Goal: Task Accomplishment & Management: Manage account settings

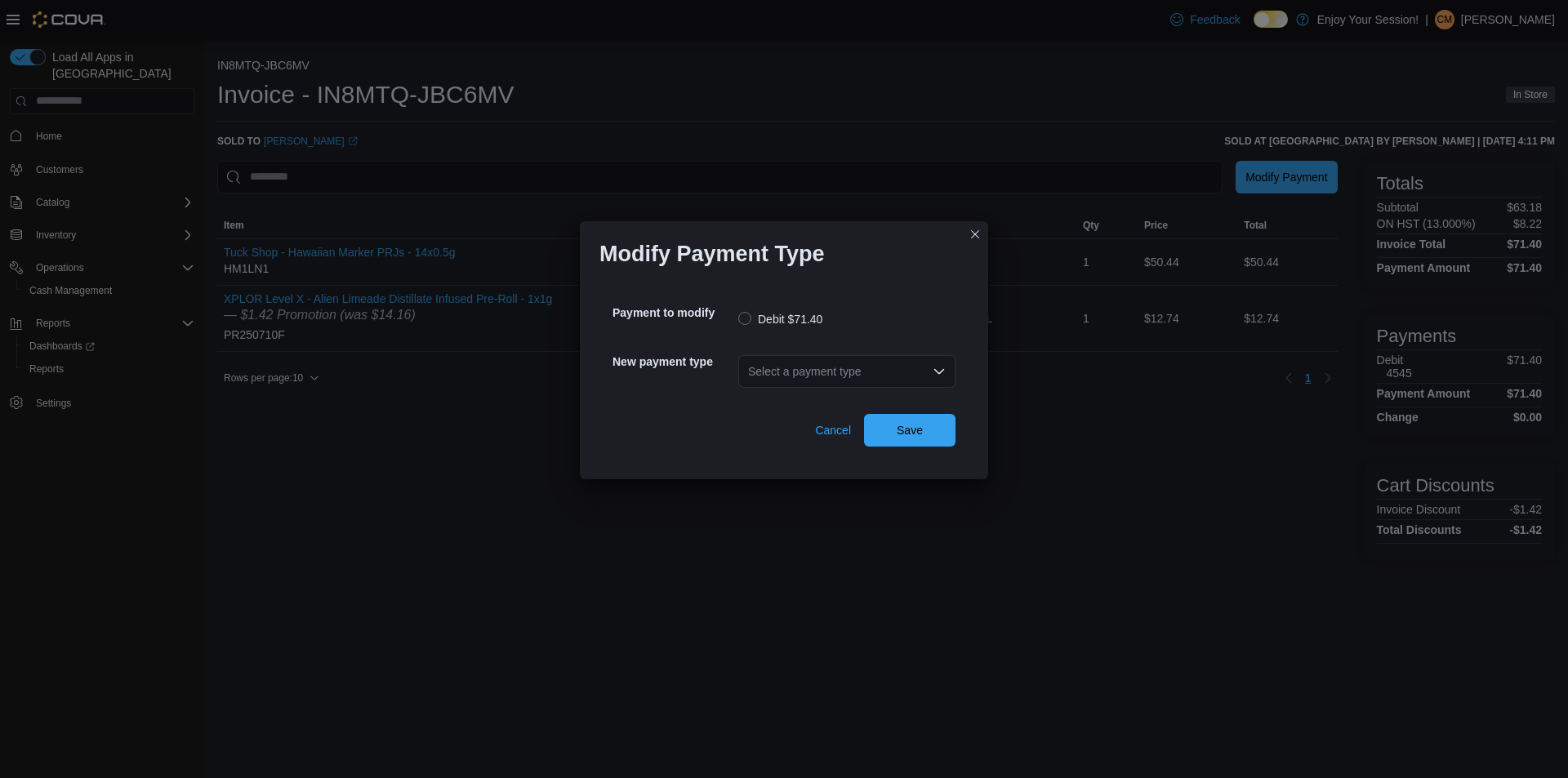
click at [757, 381] on div "Select a payment type" at bounding box center [846, 371] width 217 height 32
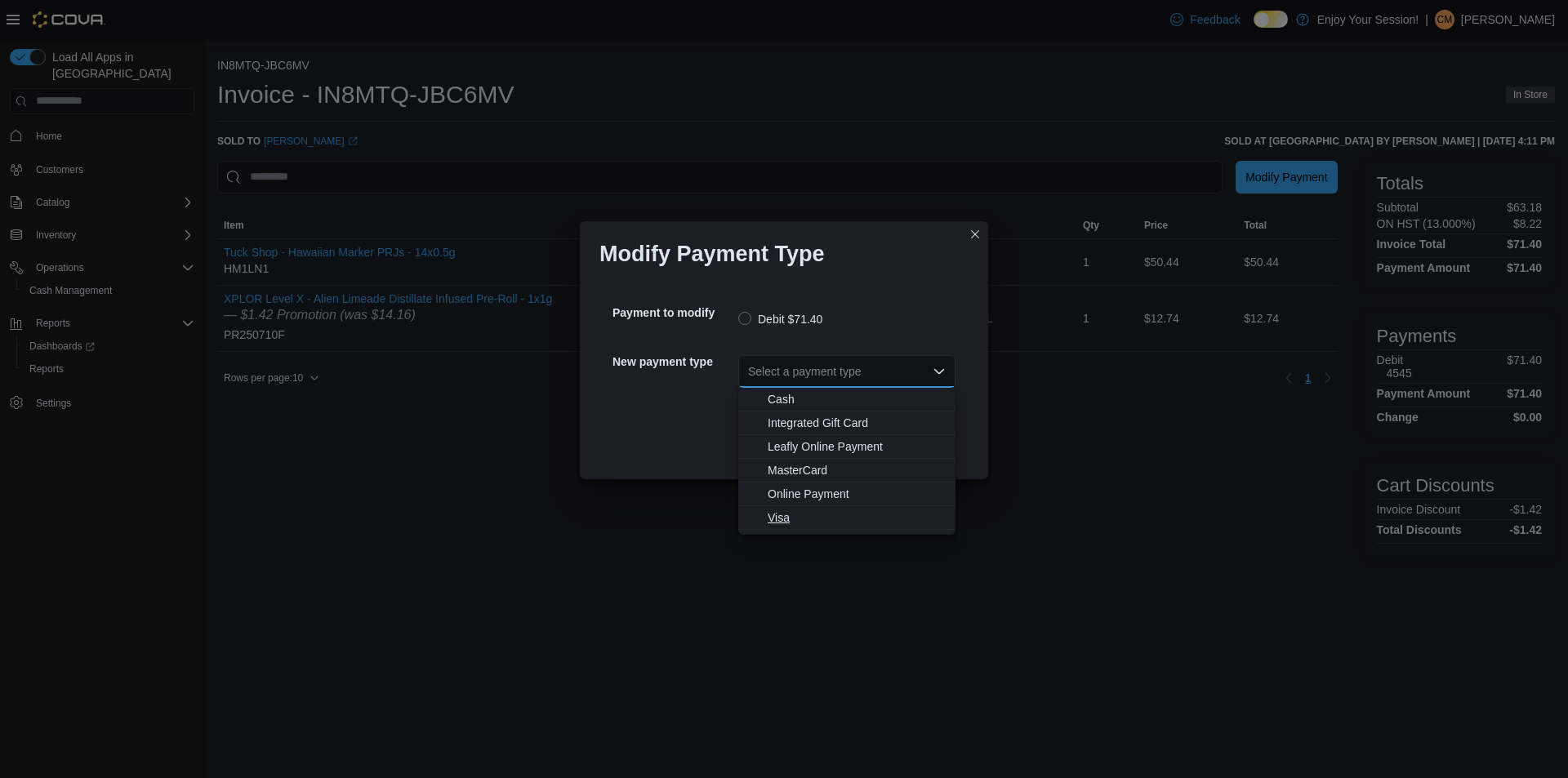
click at [766, 520] on span "Visa" at bounding box center [846, 518] width 197 height 17
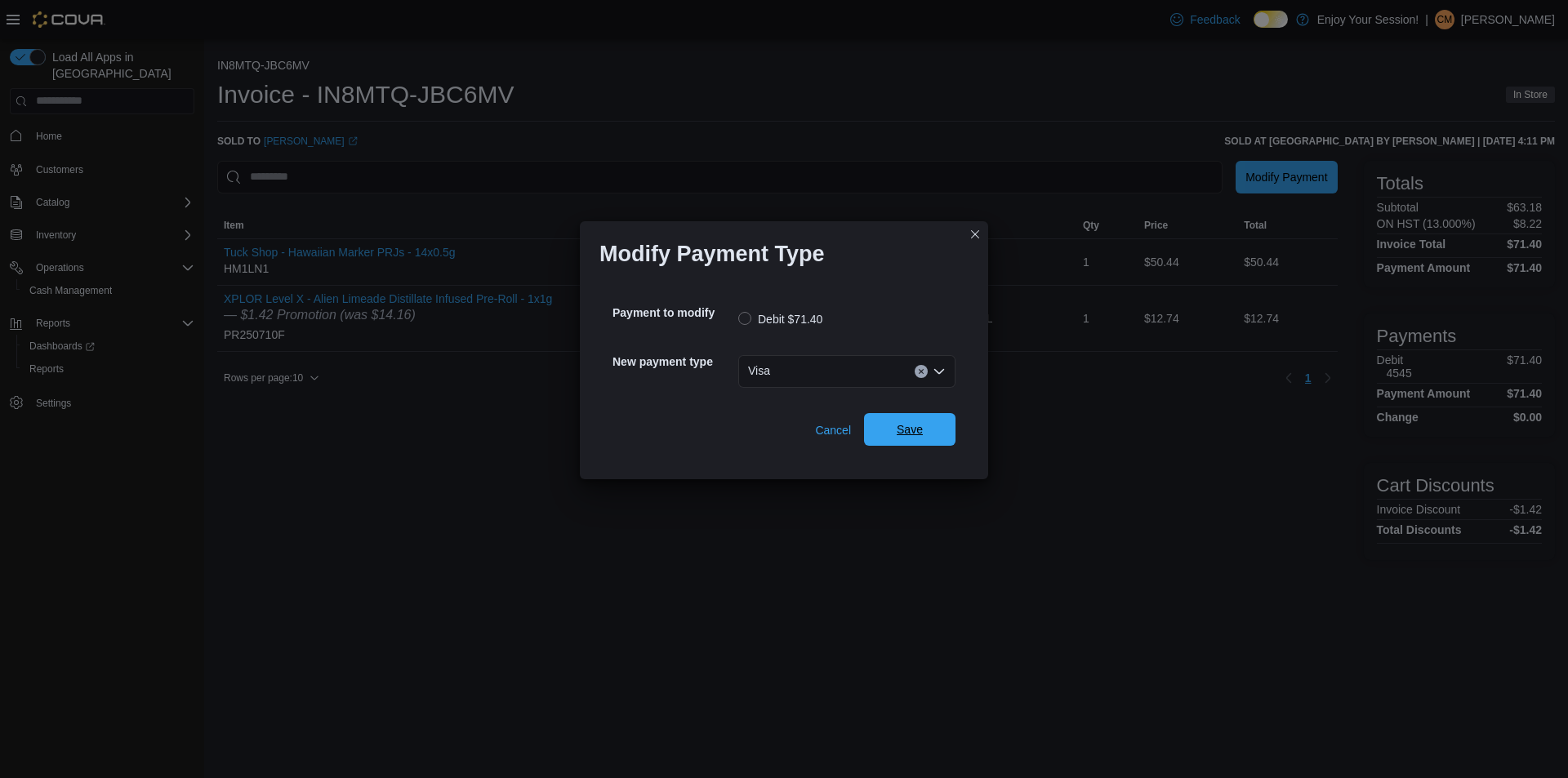
click at [909, 440] on span "Save" at bounding box center [910, 429] width 72 height 32
click at [853, 374] on div "Select a payment type" at bounding box center [846, 371] width 217 height 32
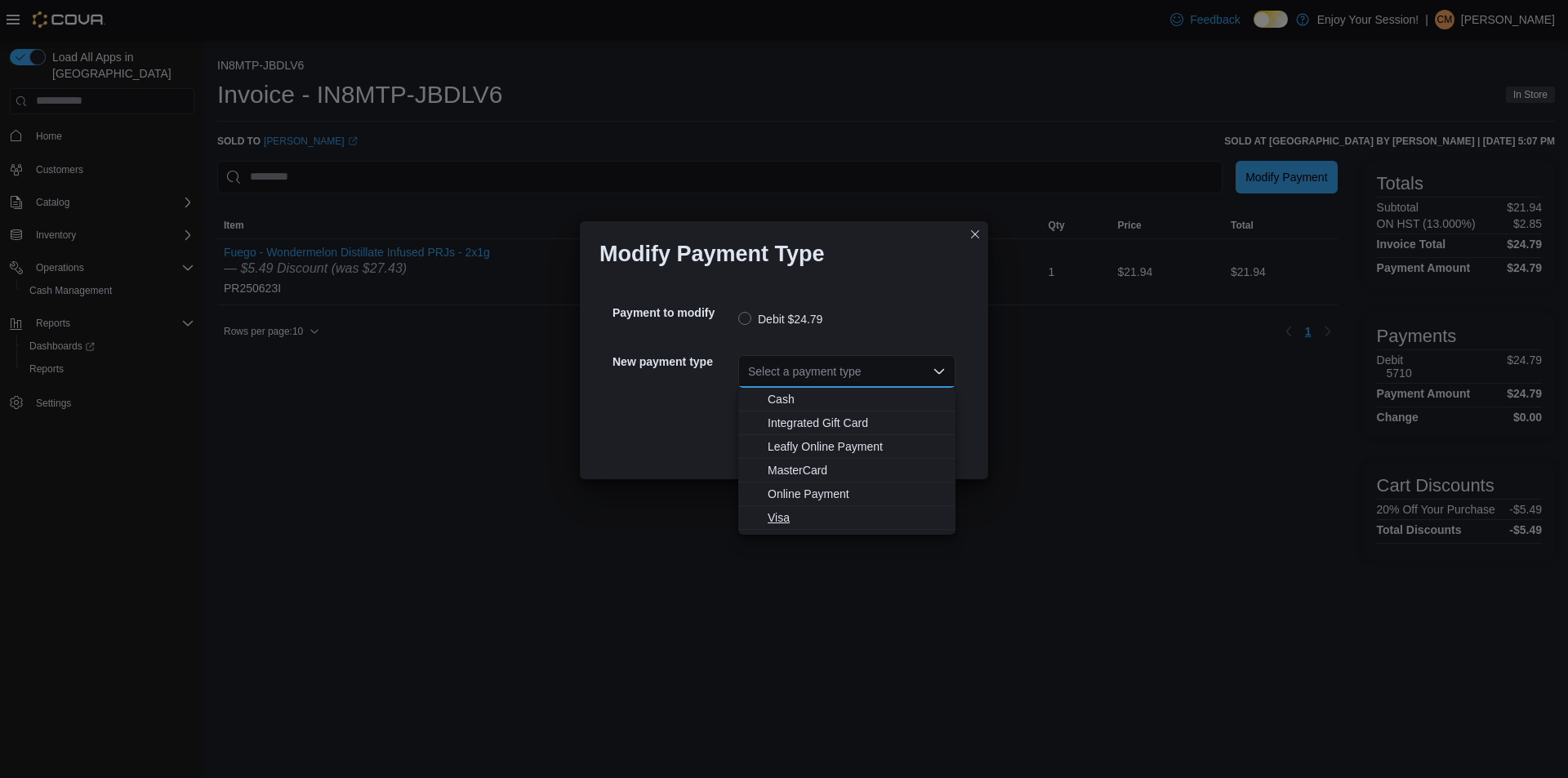
click at [780, 514] on span "Visa" at bounding box center [856, 518] width 178 height 17
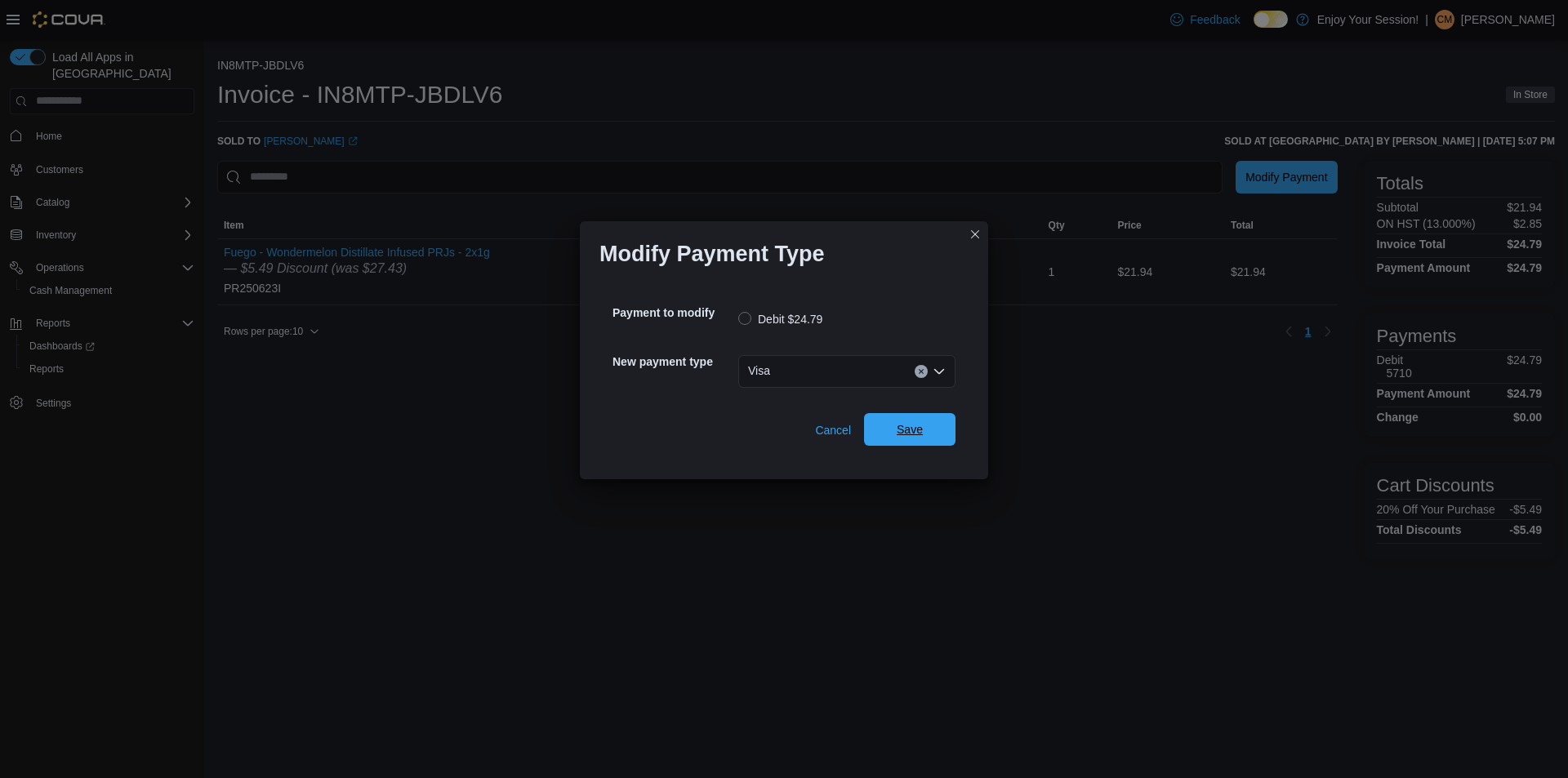
click at [902, 433] on span "Save" at bounding box center [909, 430] width 26 height 17
click at [786, 370] on div "Select a payment type" at bounding box center [846, 371] width 217 height 32
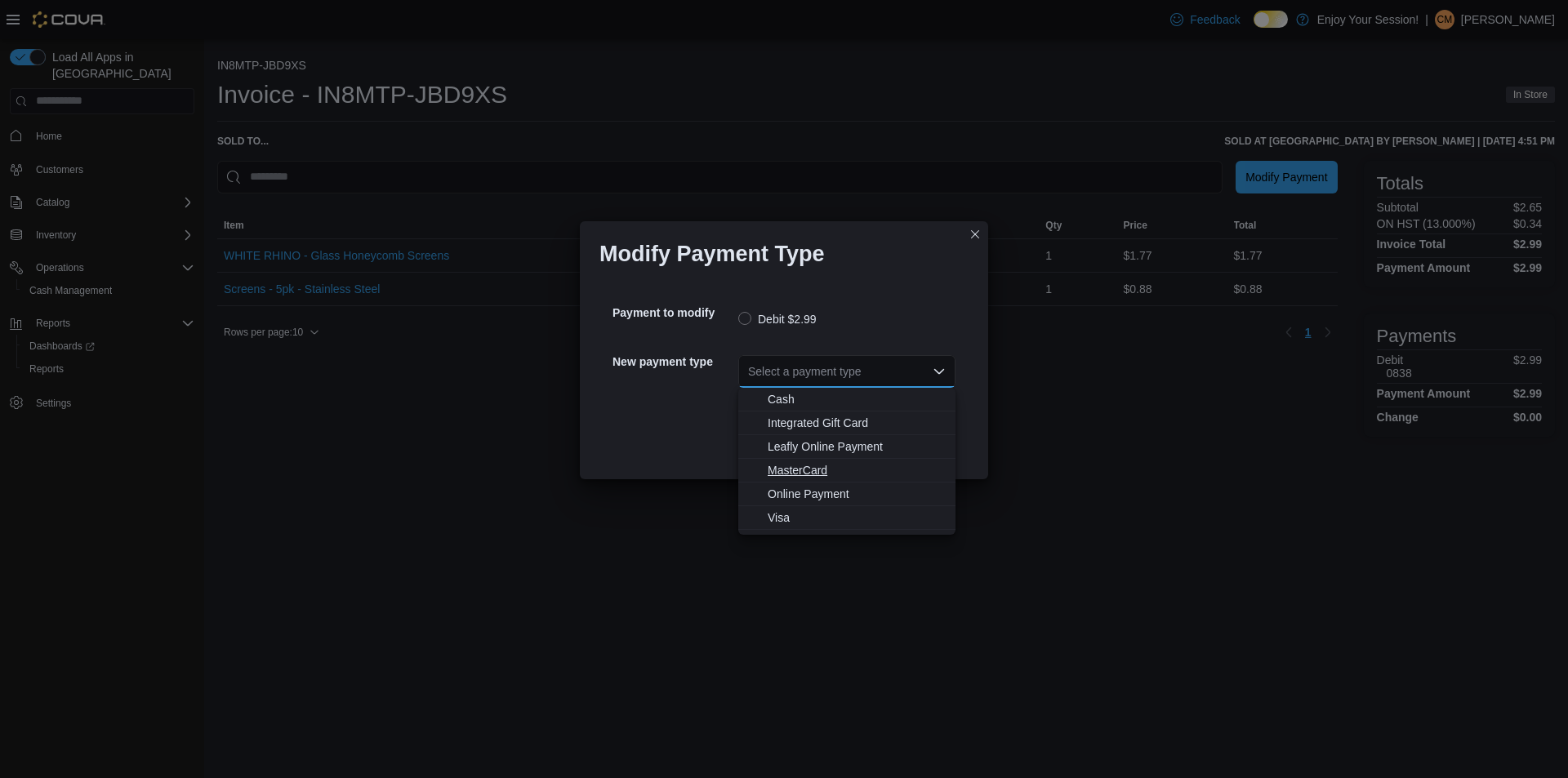
click at [800, 468] on span "MasterCard" at bounding box center [856, 471] width 178 height 17
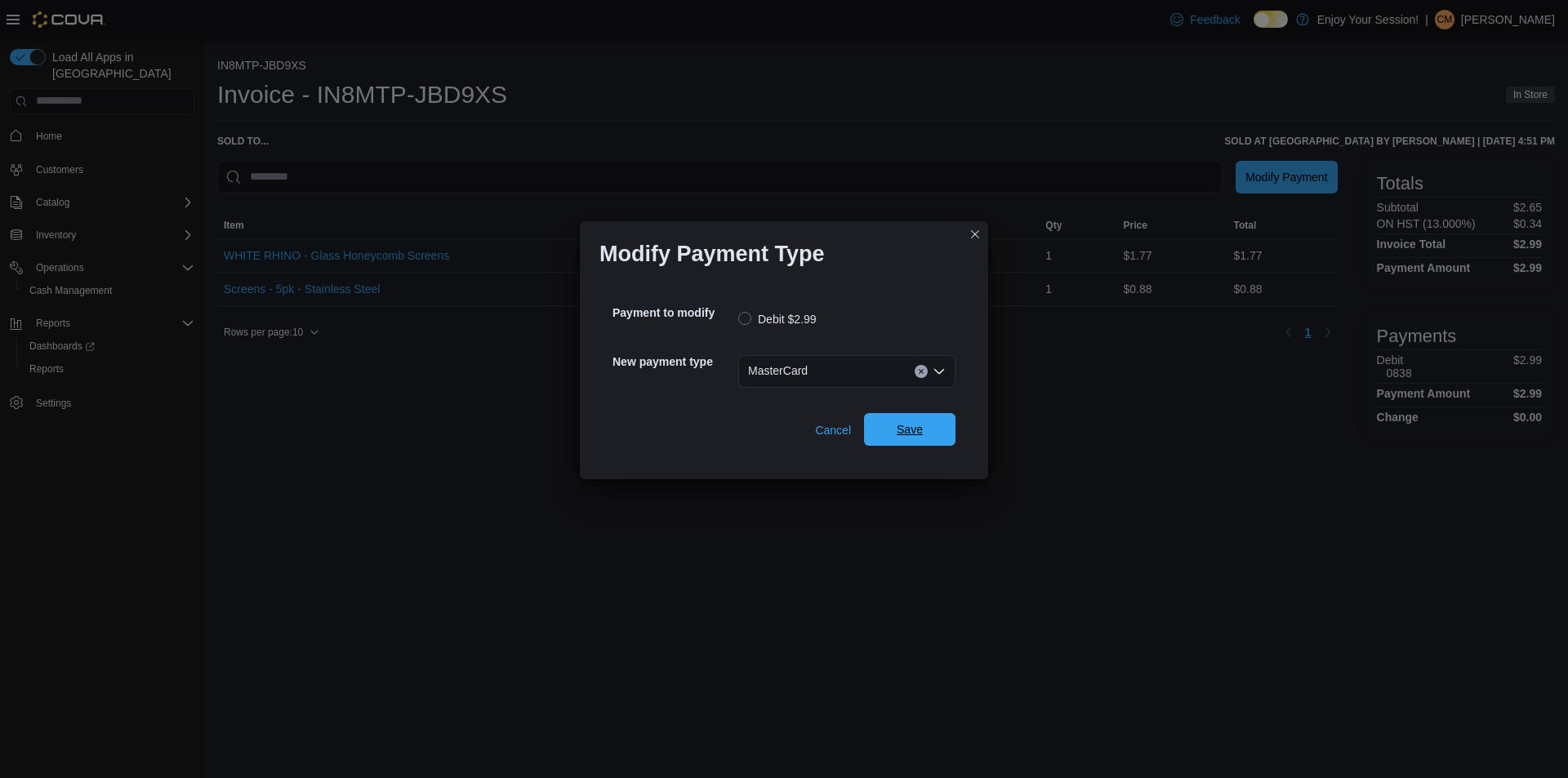
click at [901, 435] on span "Save" at bounding box center [909, 430] width 26 height 17
